Goal: Task Accomplishment & Management: Use online tool/utility

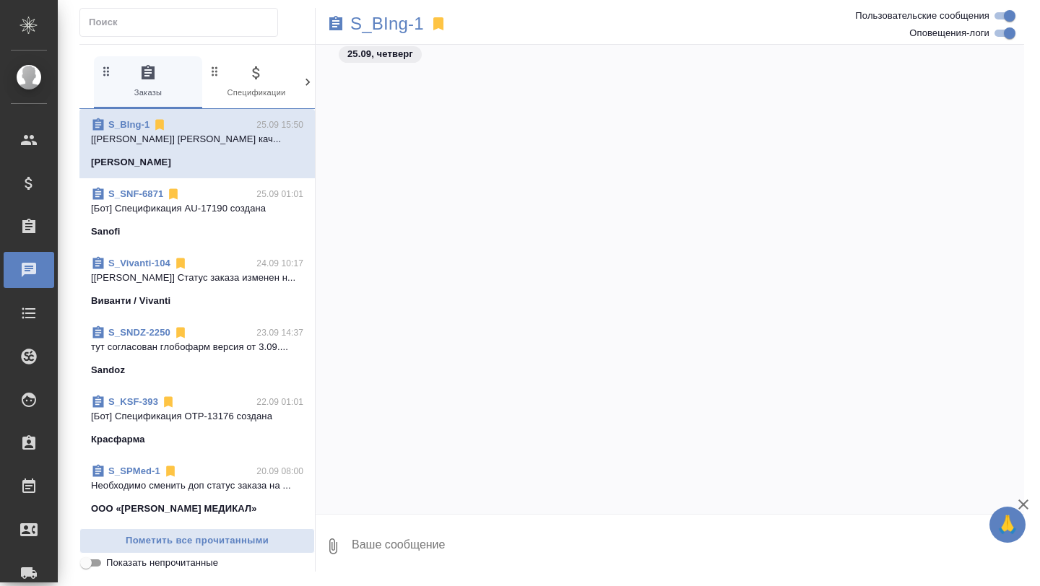
scroll to position [10700, 0]
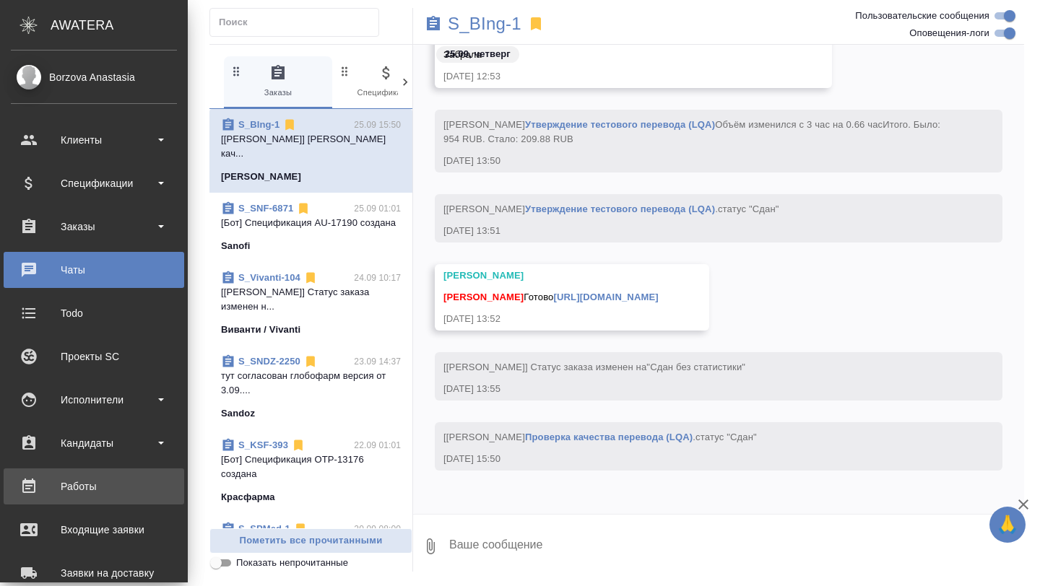
click at [74, 495] on div "Работы" at bounding box center [94, 487] width 166 height 22
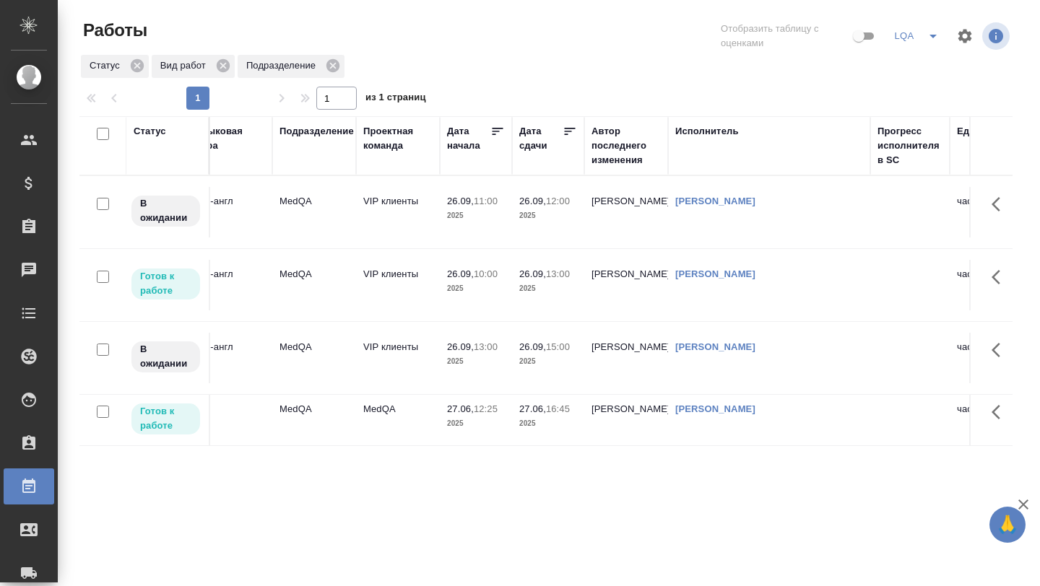
scroll to position [0, 360]
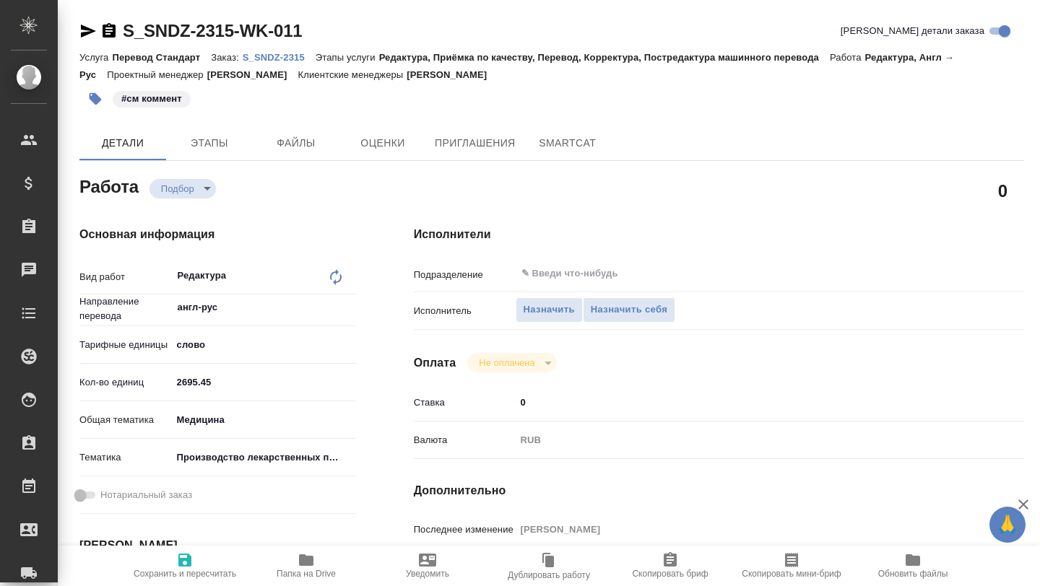
type textarea "x"
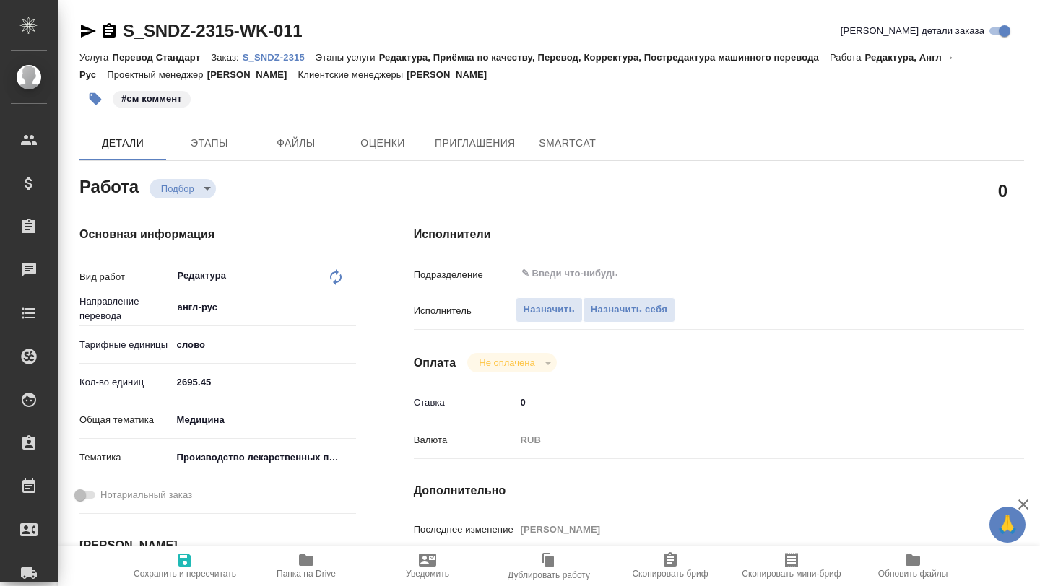
type textarea "x"
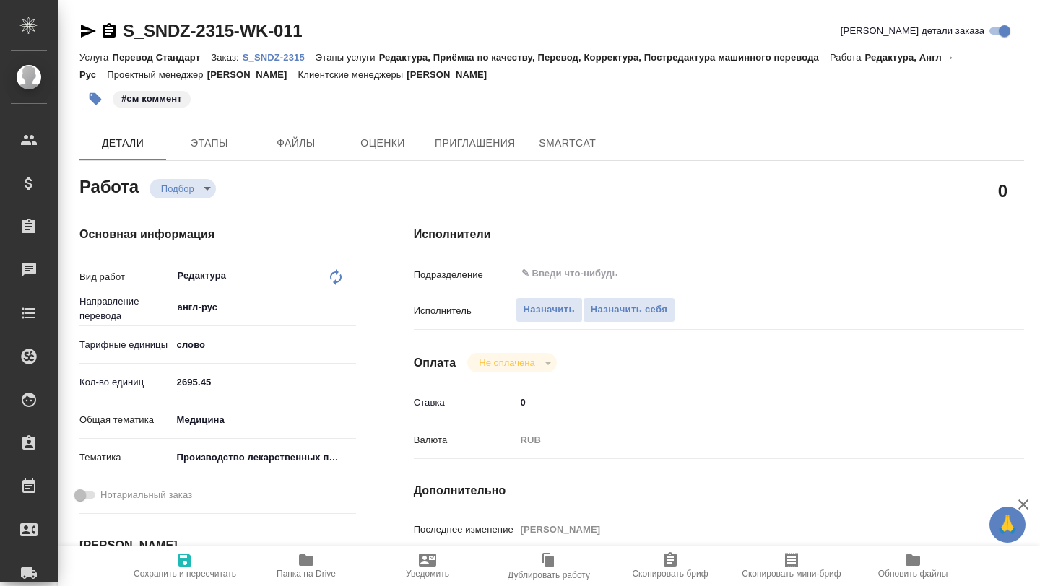
type textarea "x"
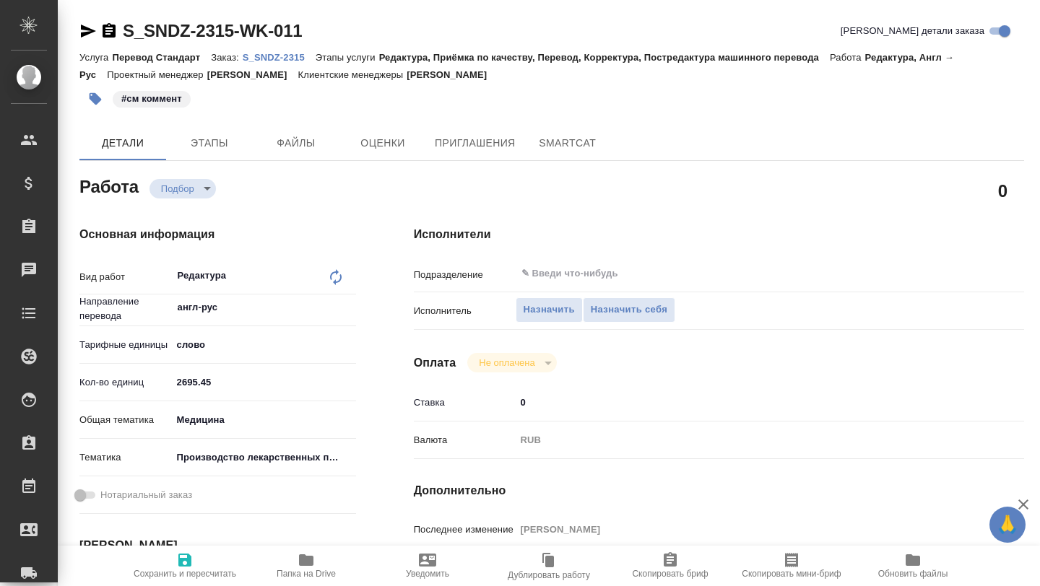
type textarea "x"
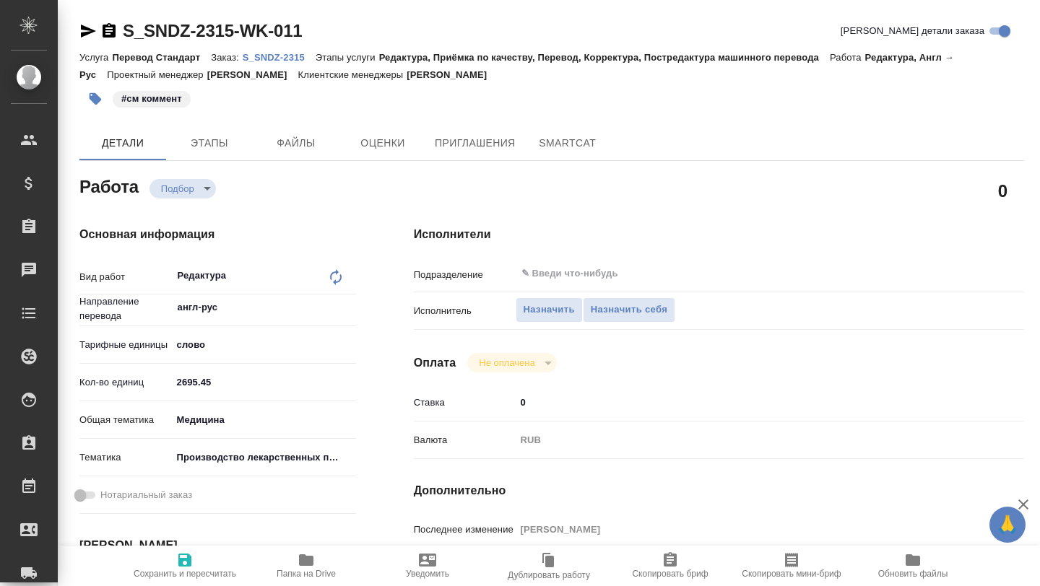
type textarea "x"
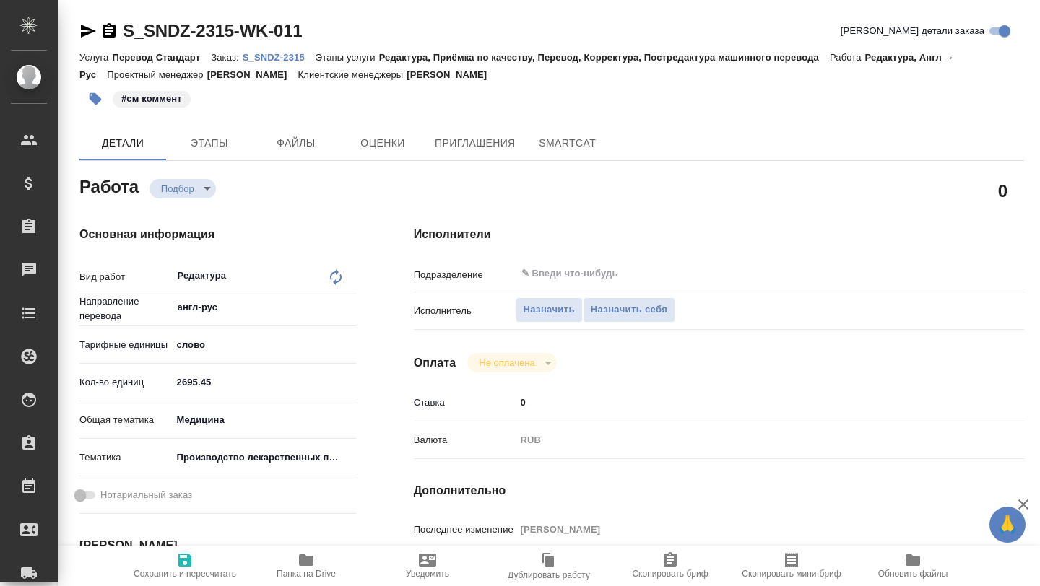
type textarea "x"
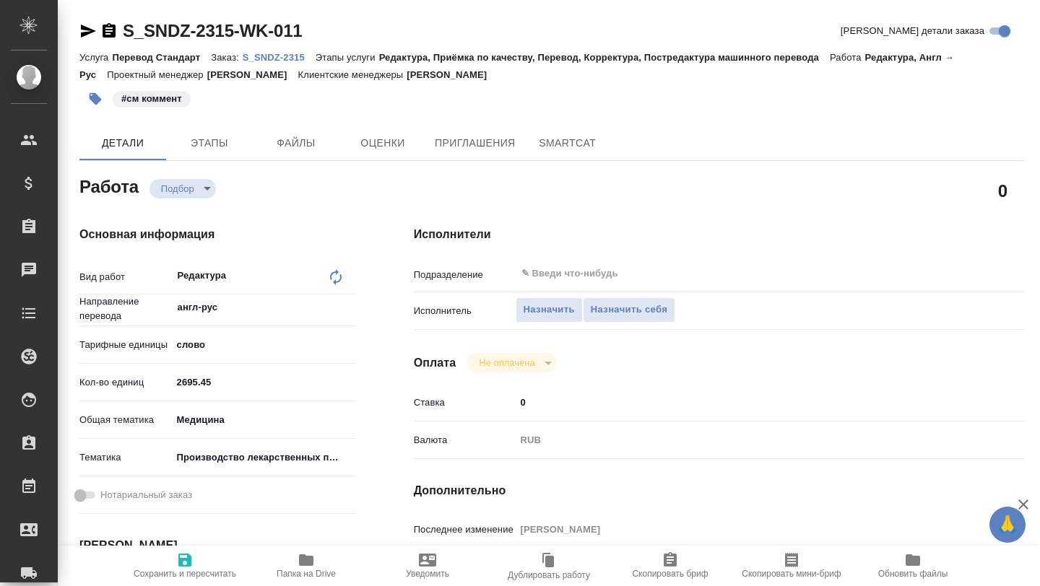
click at [262, 61] on p "S_SNDZ-2315" at bounding box center [279, 57] width 73 height 11
type textarea "x"
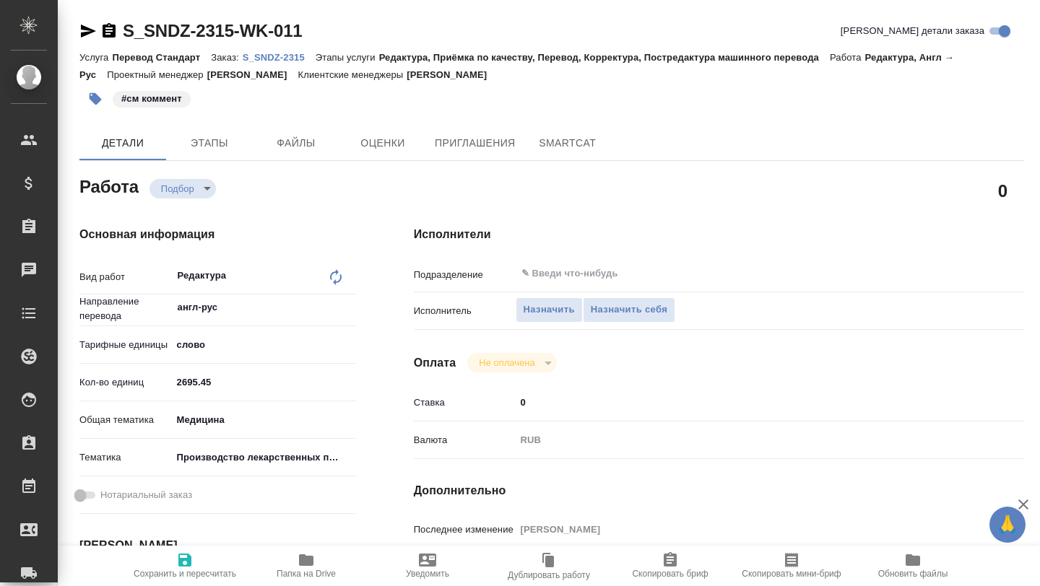
type textarea "x"
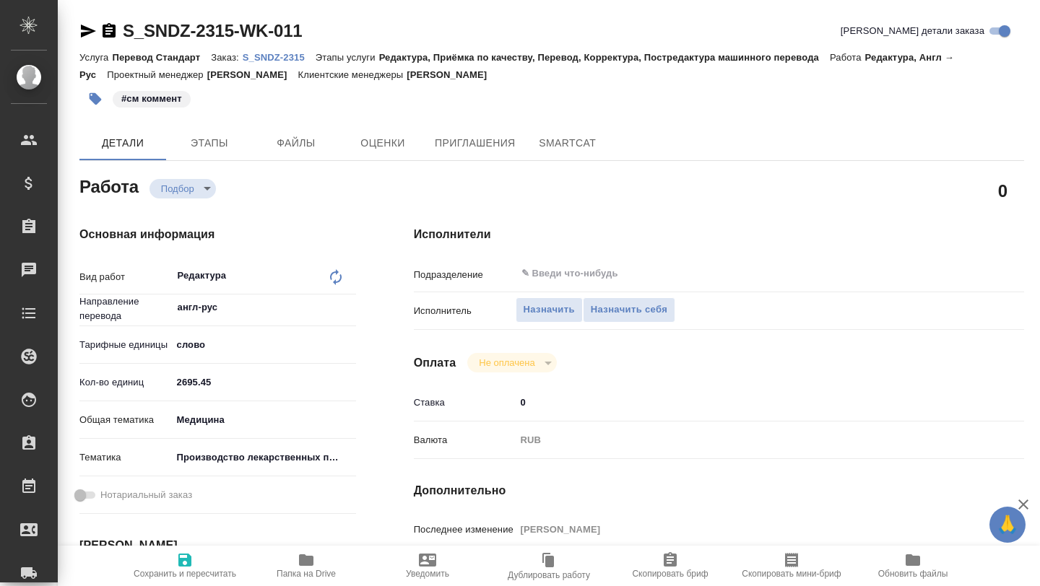
type textarea "x"
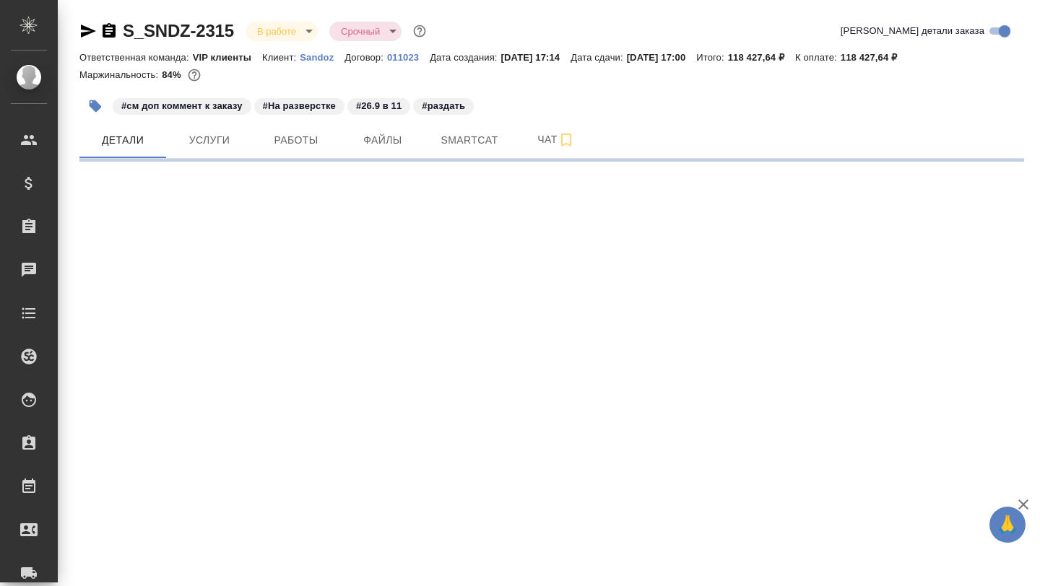
select select "RU"
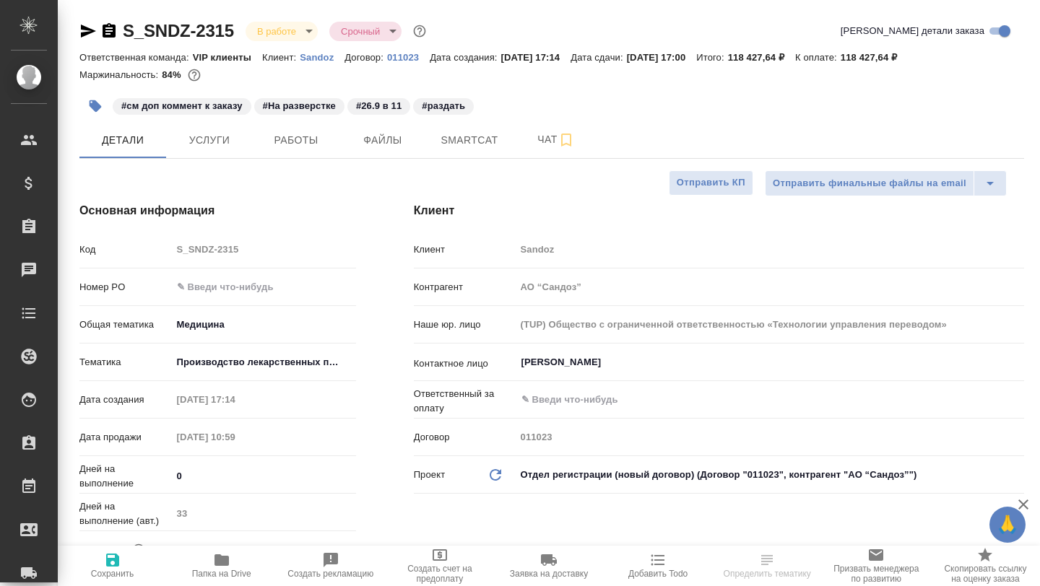
type textarea "x"
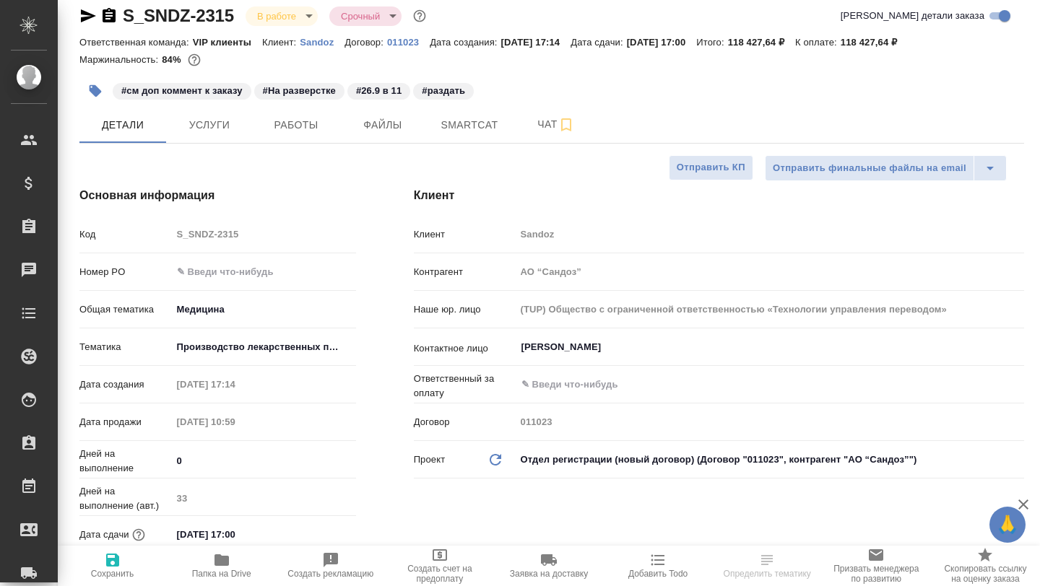
type textarea "x"
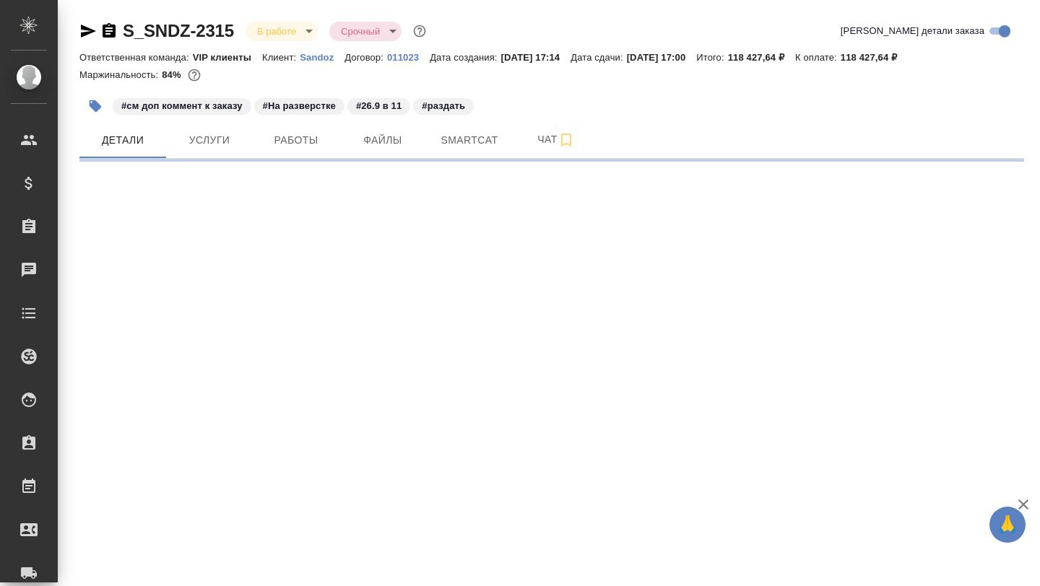
select select "RU"
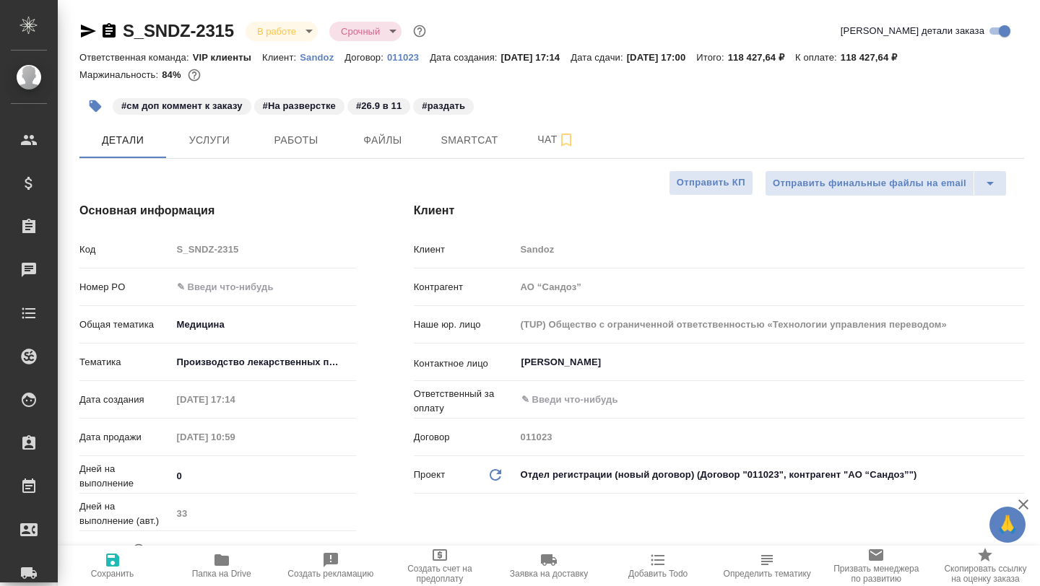
type textarea "x"
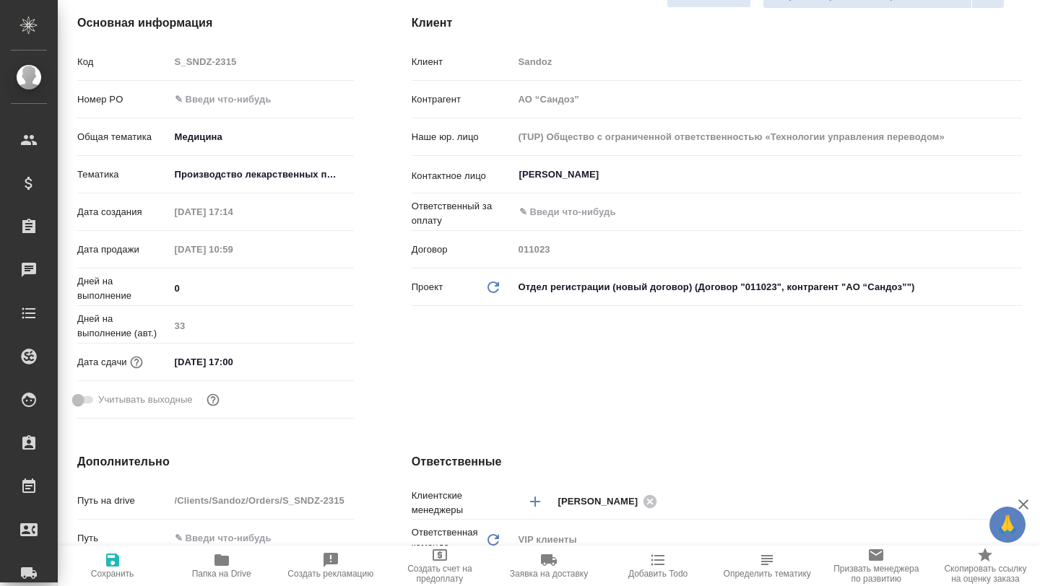
scroll to position [0, 2]
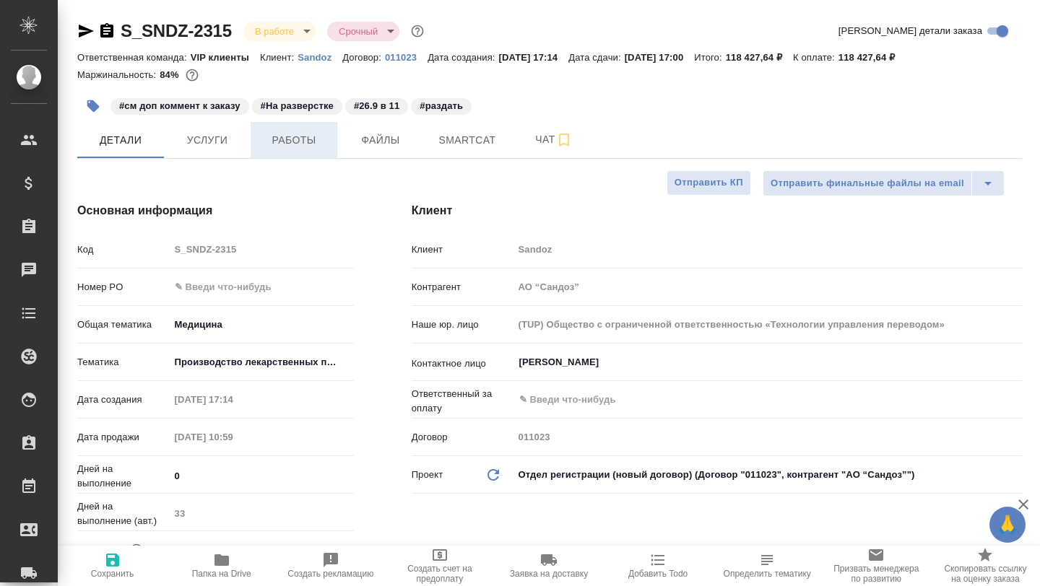
click at [289, 144] on span "Работы" at bounding box center [293, 140] width 69 height 18
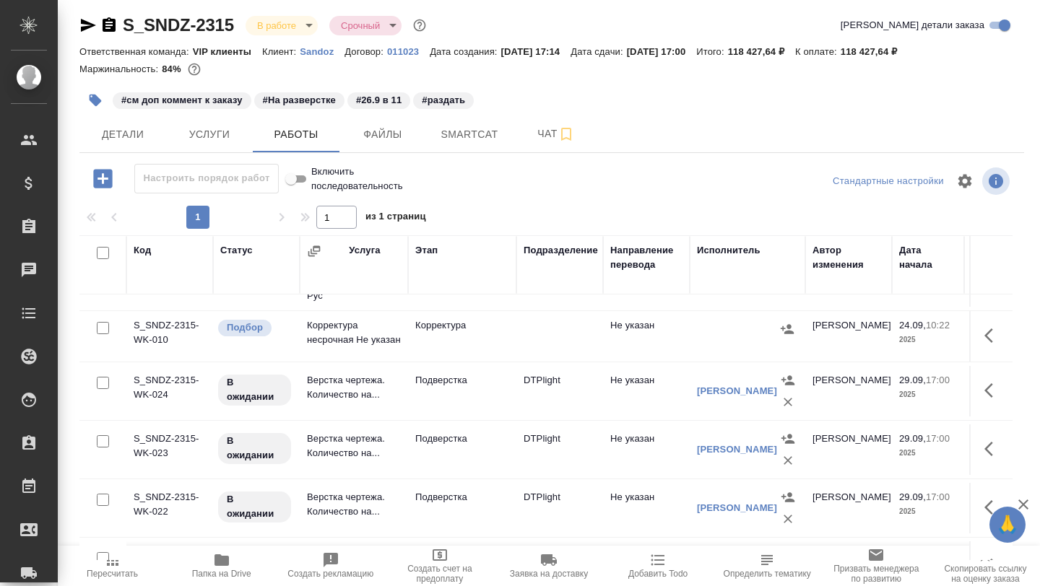
scroll to position [17, 0]
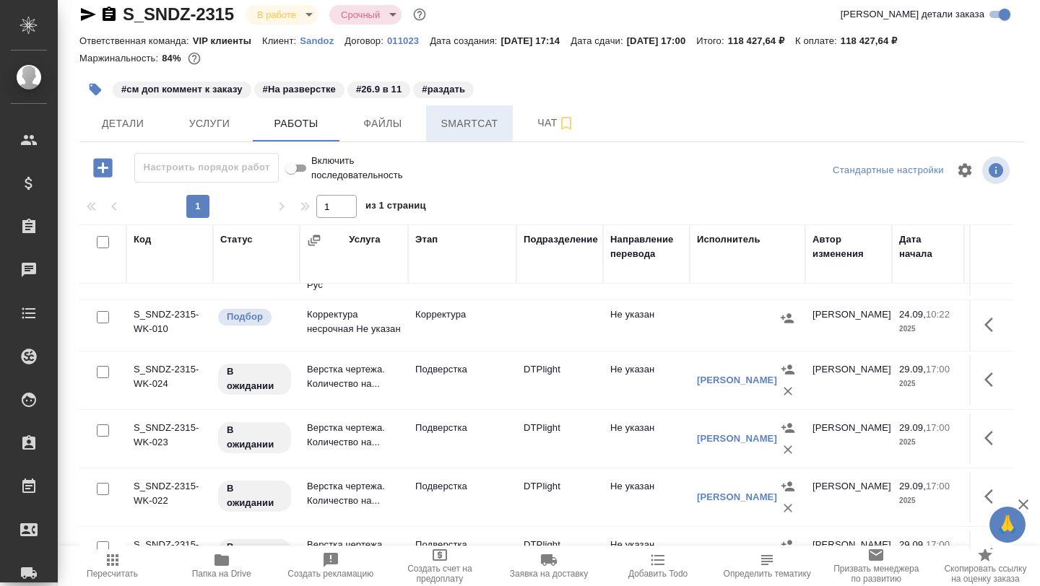
click at [433, 136] on button "Smartcat" at bounding box center [469, 123] width 87 height 36
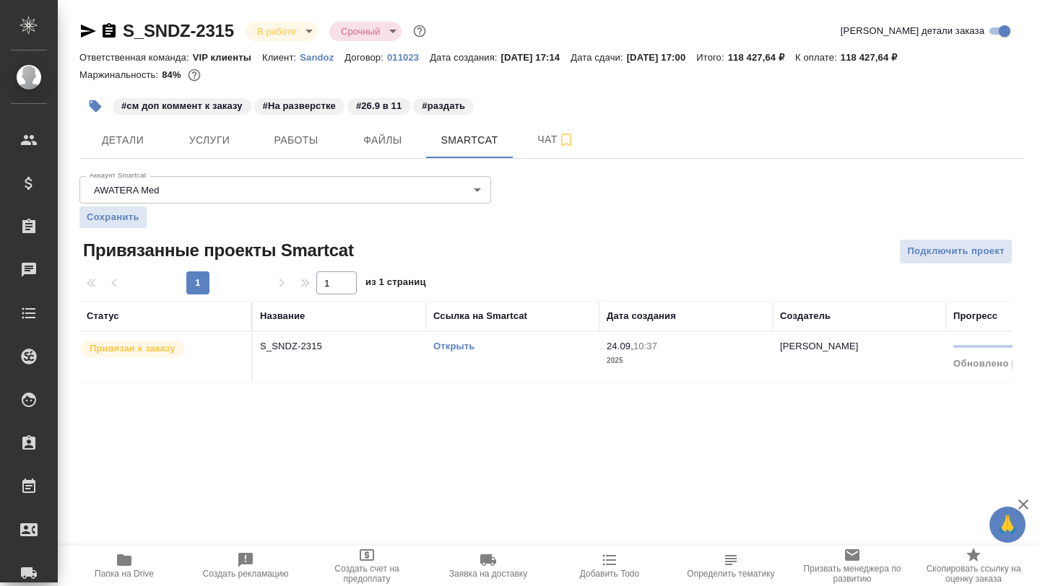
click at [455, 347] on link "Открыть" at bounding box center [453, 346] width 41 height 11
click at [533, 149] on button "Чат" at bounding box center [556, 140] width 87 height 36
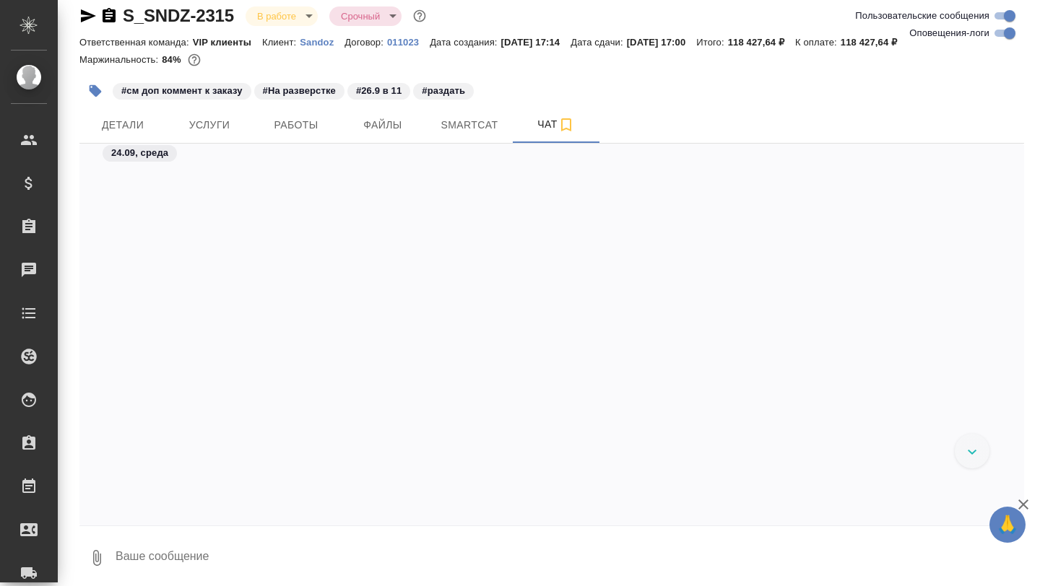
scroll to position [33812, 0]
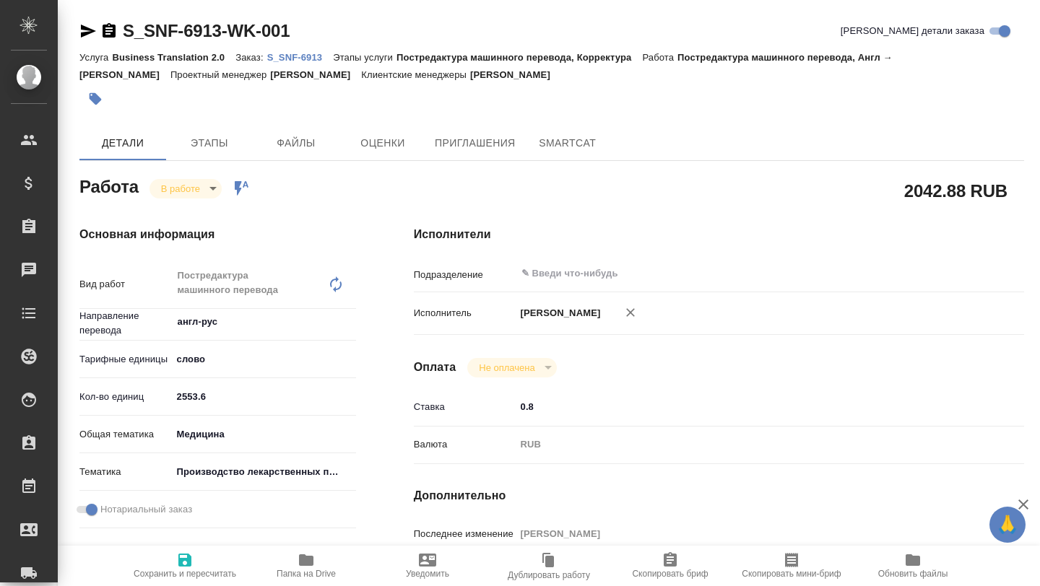
type textarea "x"
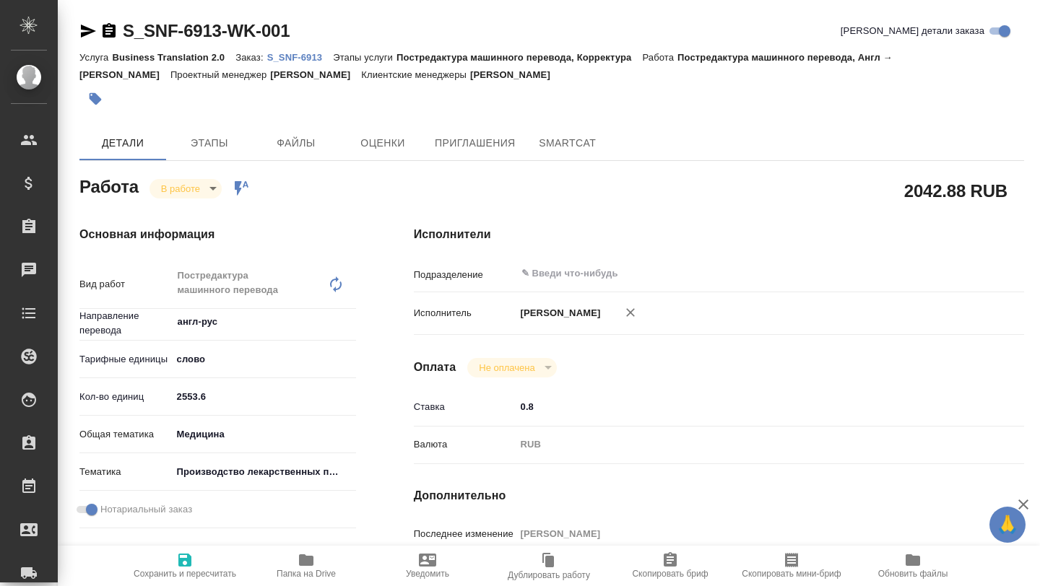
type textarea "x"
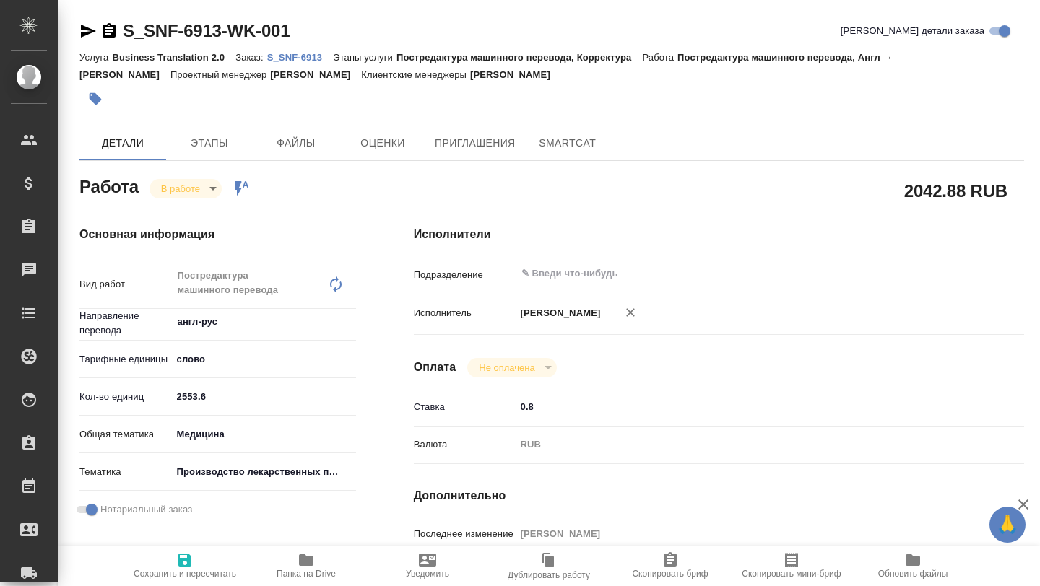
type textarea "x"
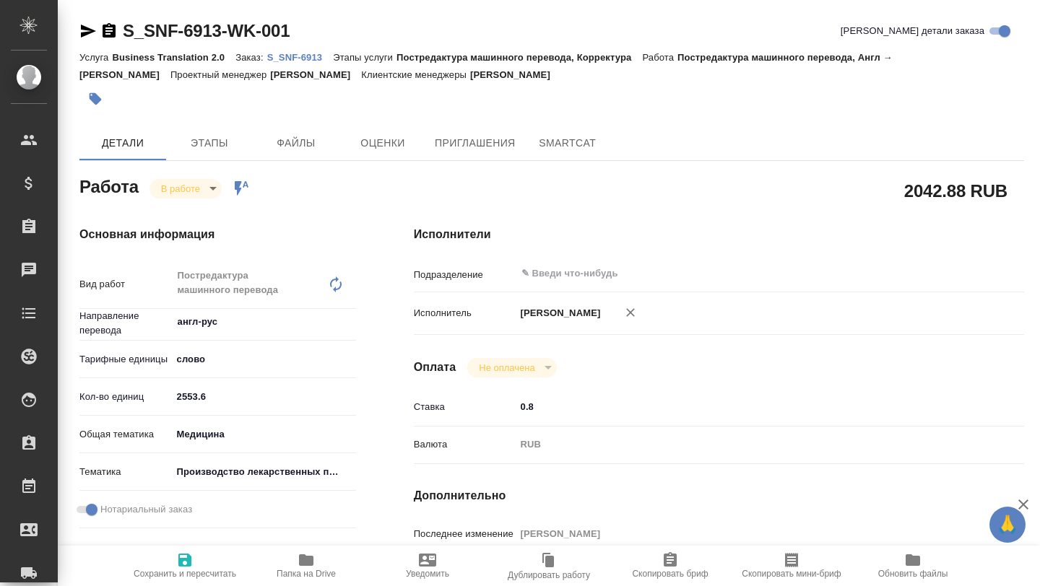
type textarea "x"
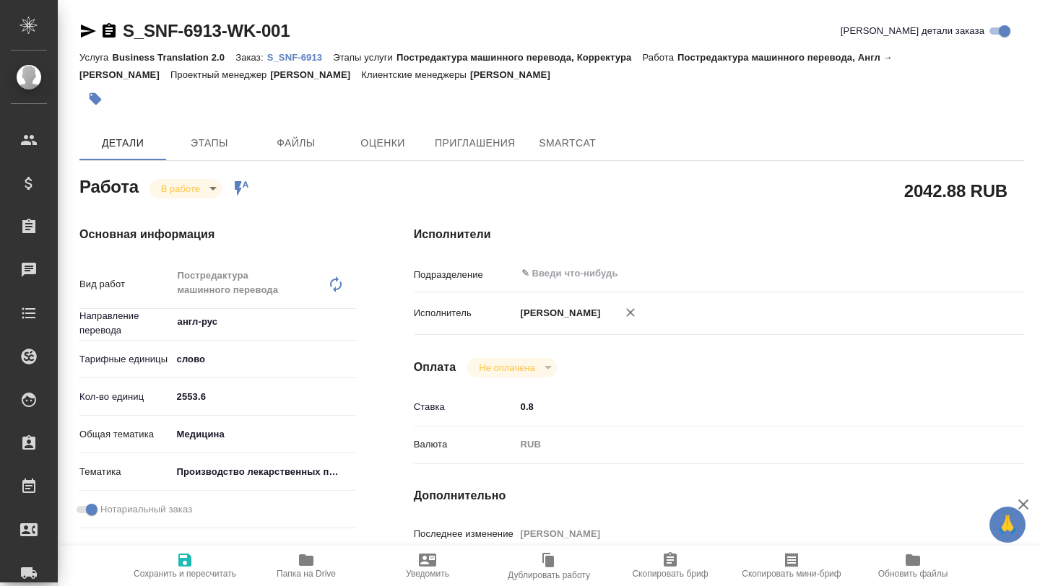
type textarea "x"
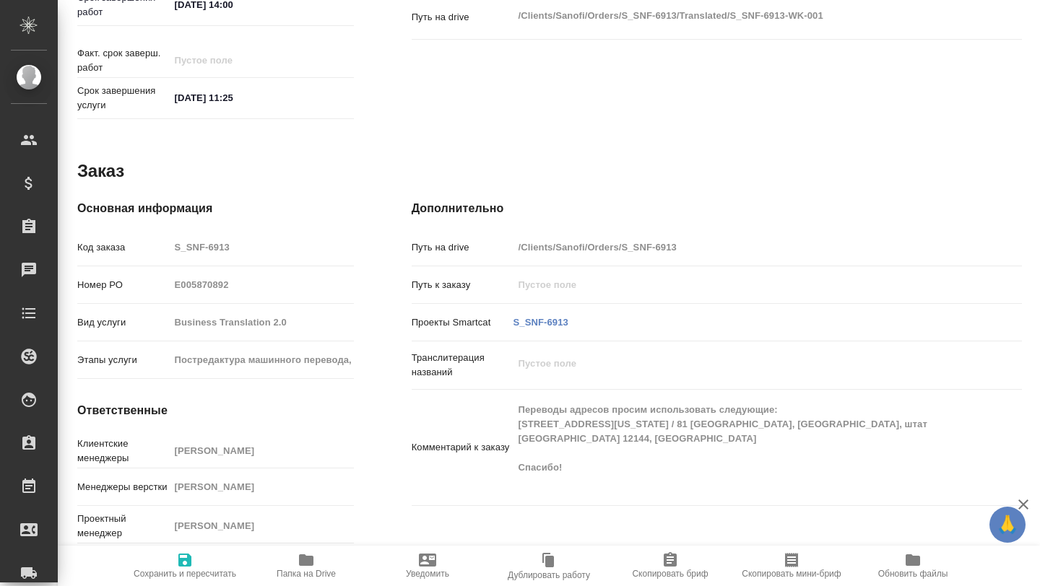
scroll to position [0, 2]
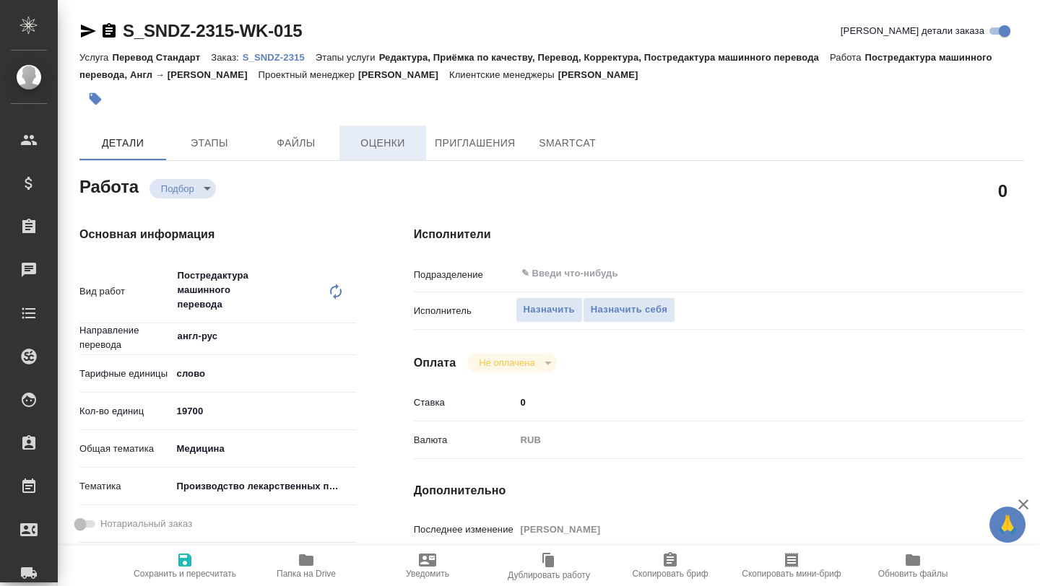
type textarea "x"
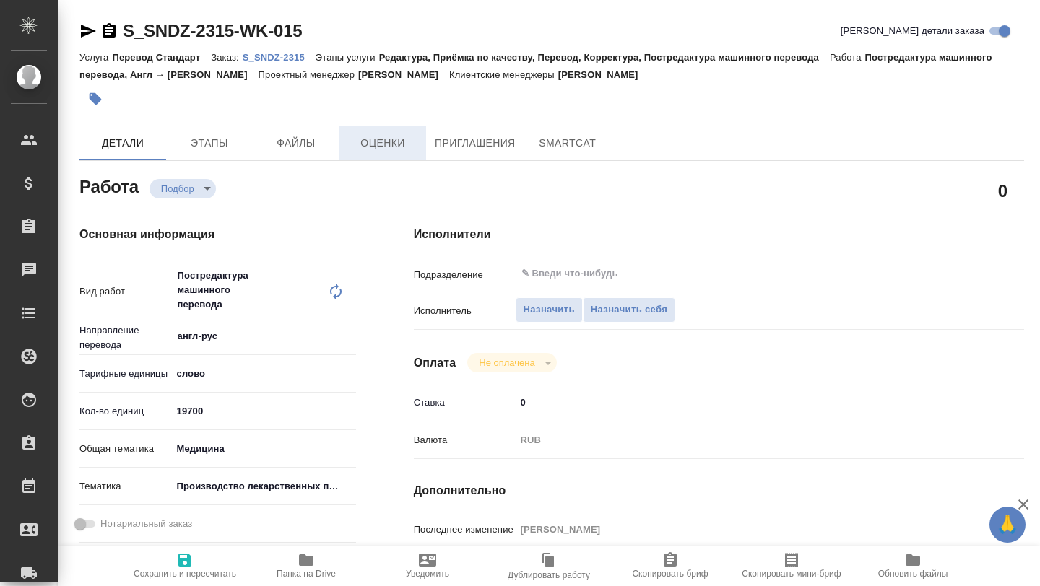
type textarea "x"
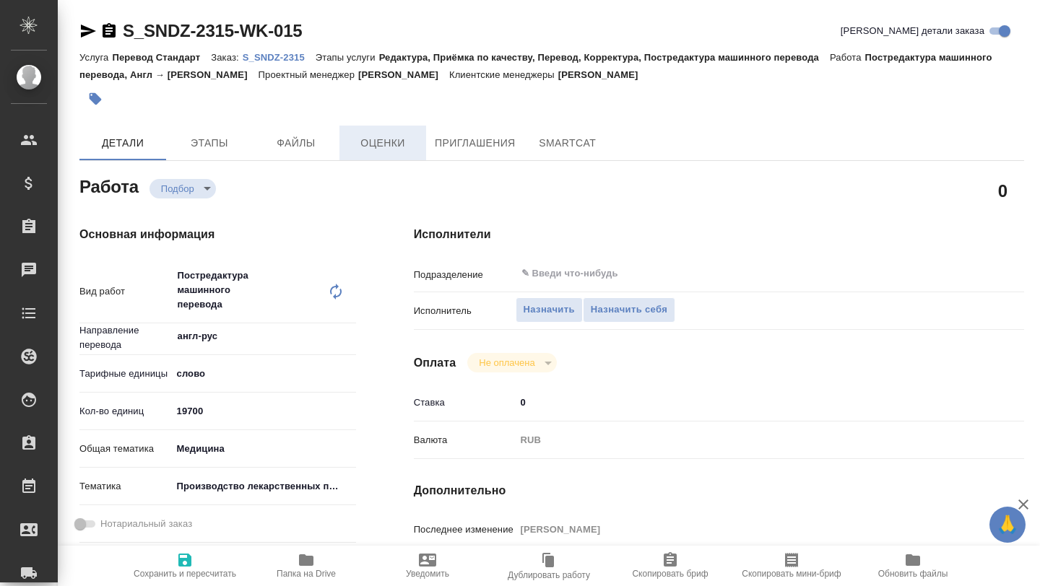
type textarea "x"
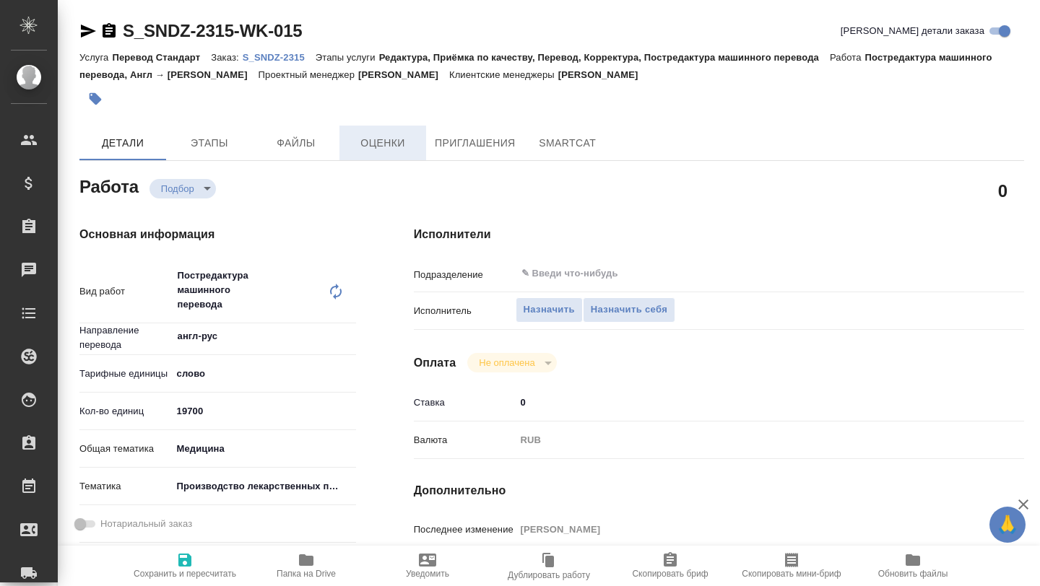
type textarea "x"
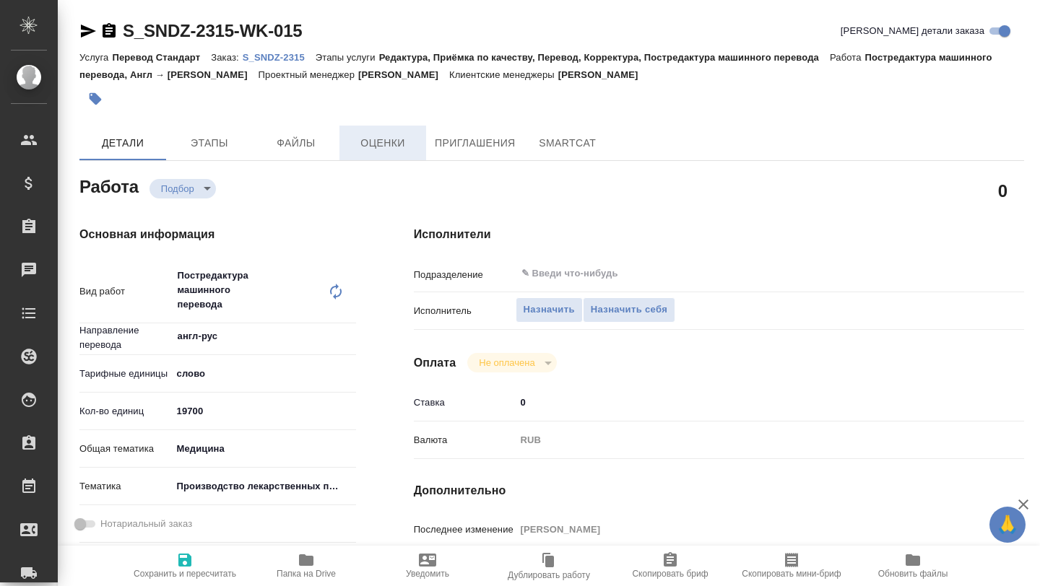
type textarea "x"
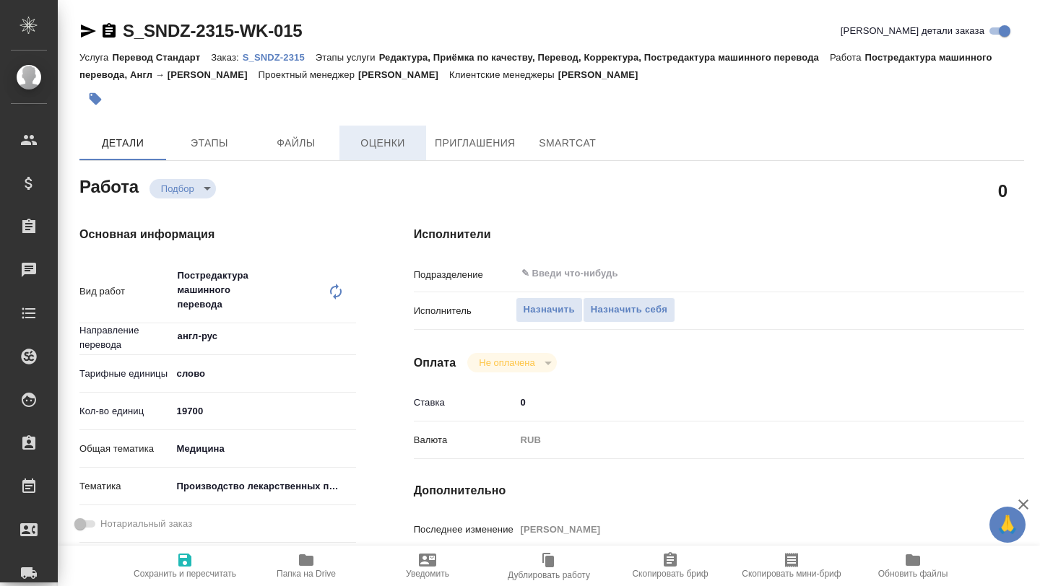
type textarea "x"
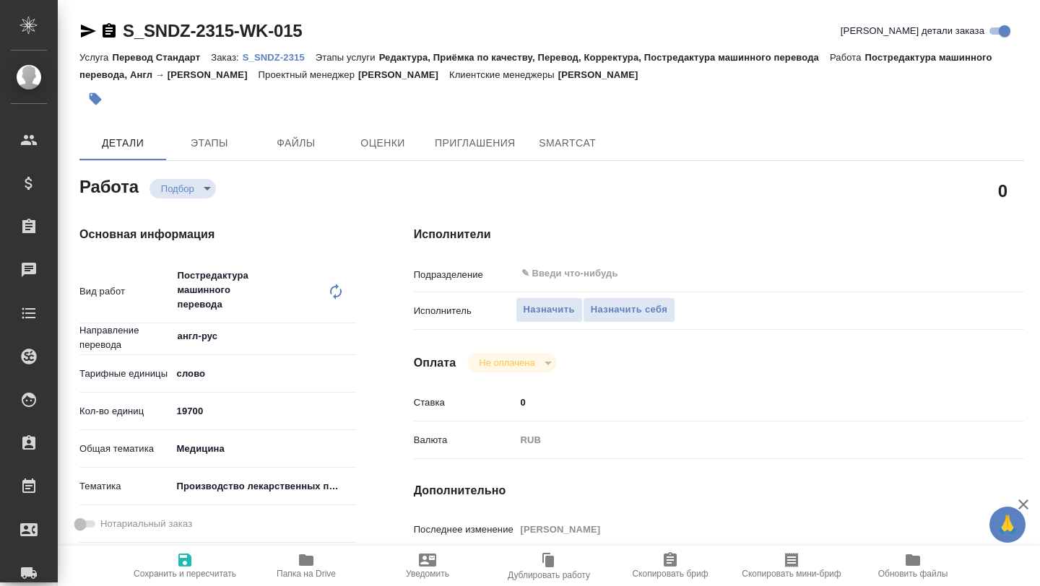
type textarea "x"
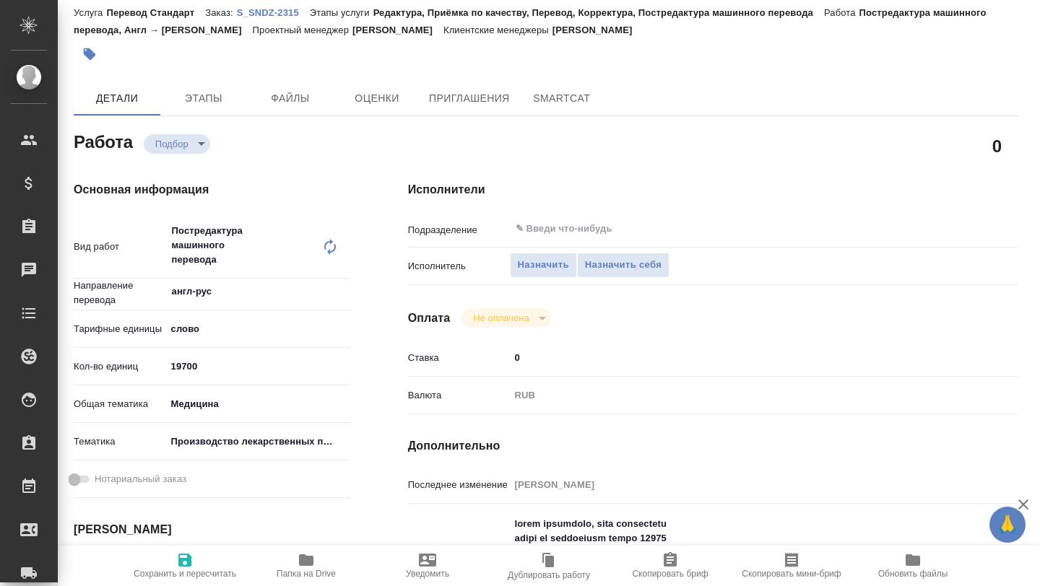
scroll to position [0, 6]
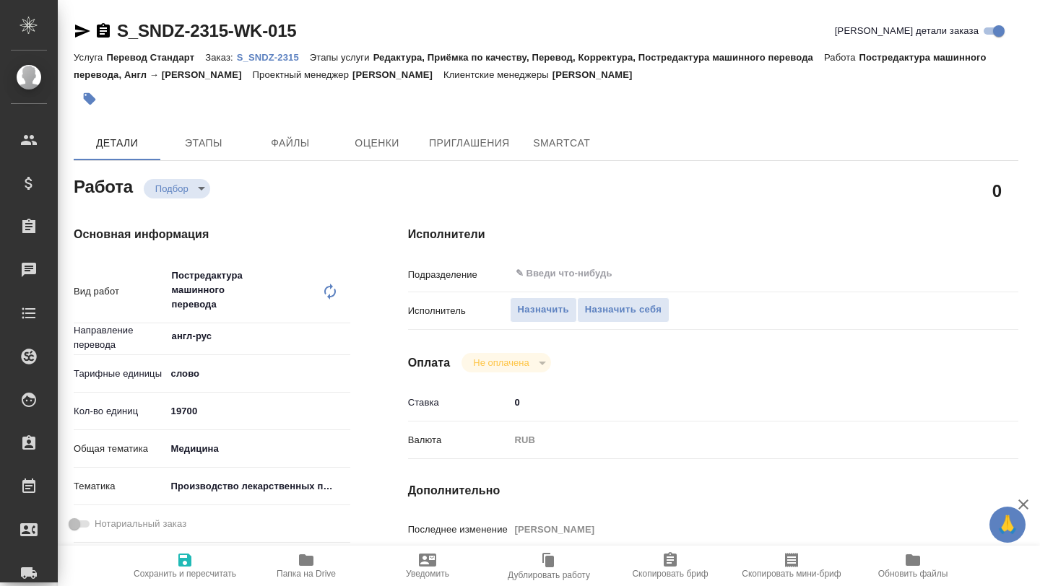
click at [269, 55] on p "S_SNDZ-2315" at bounding box center [273, 57] width 73 height 11
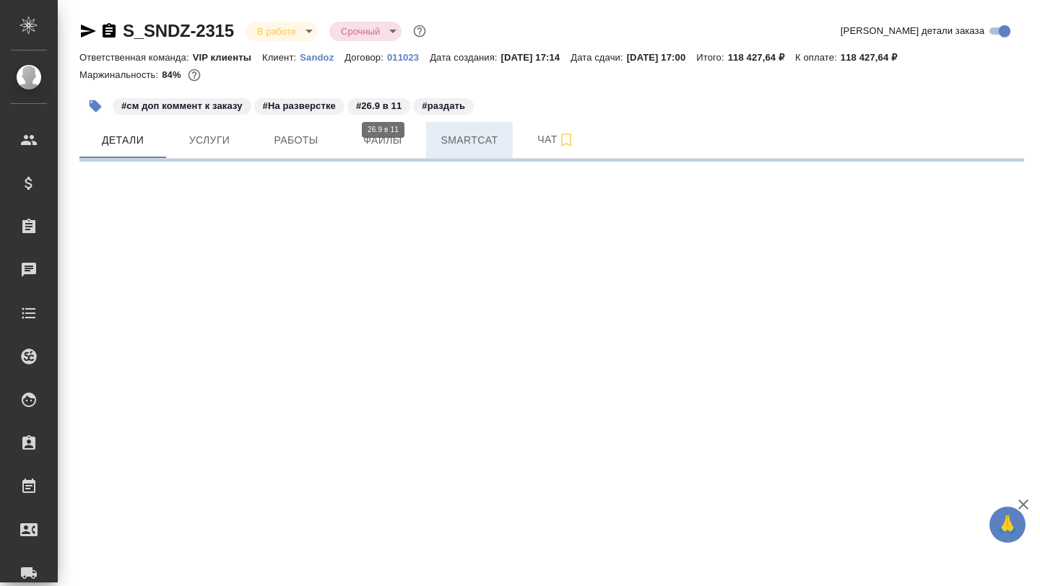
select select "RU"
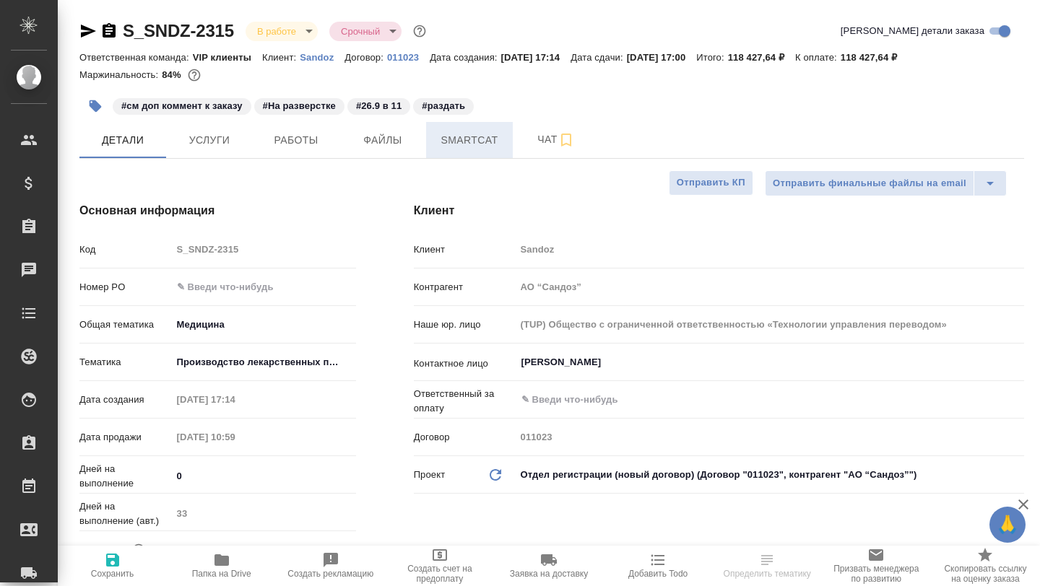
type textarea "x"
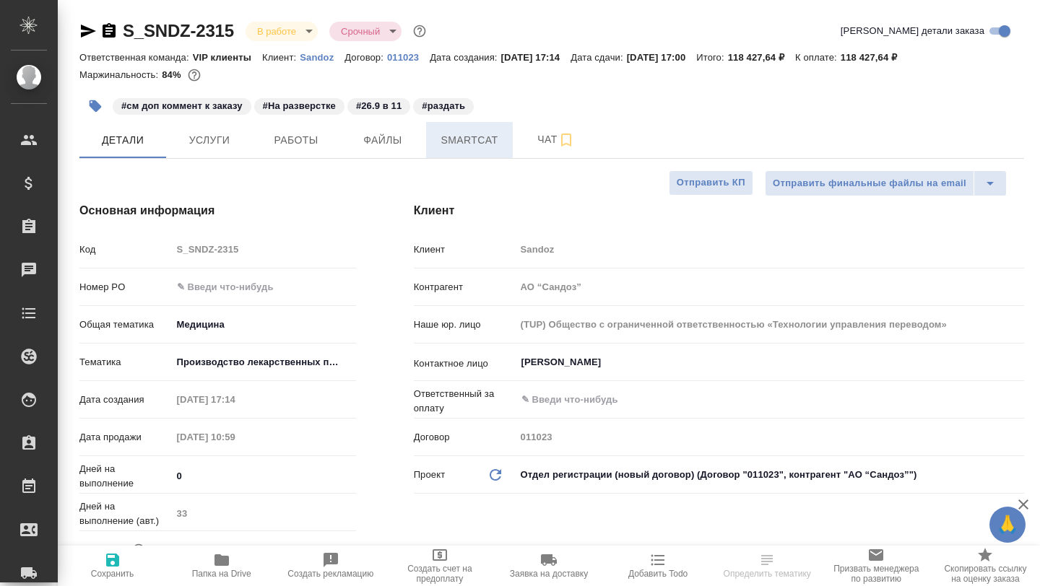
type textarea "x"
click at [453, 132] on span "Smartcat" at bounding box center [469, 140] width 69 height 18
